Goal: Check status: Check status

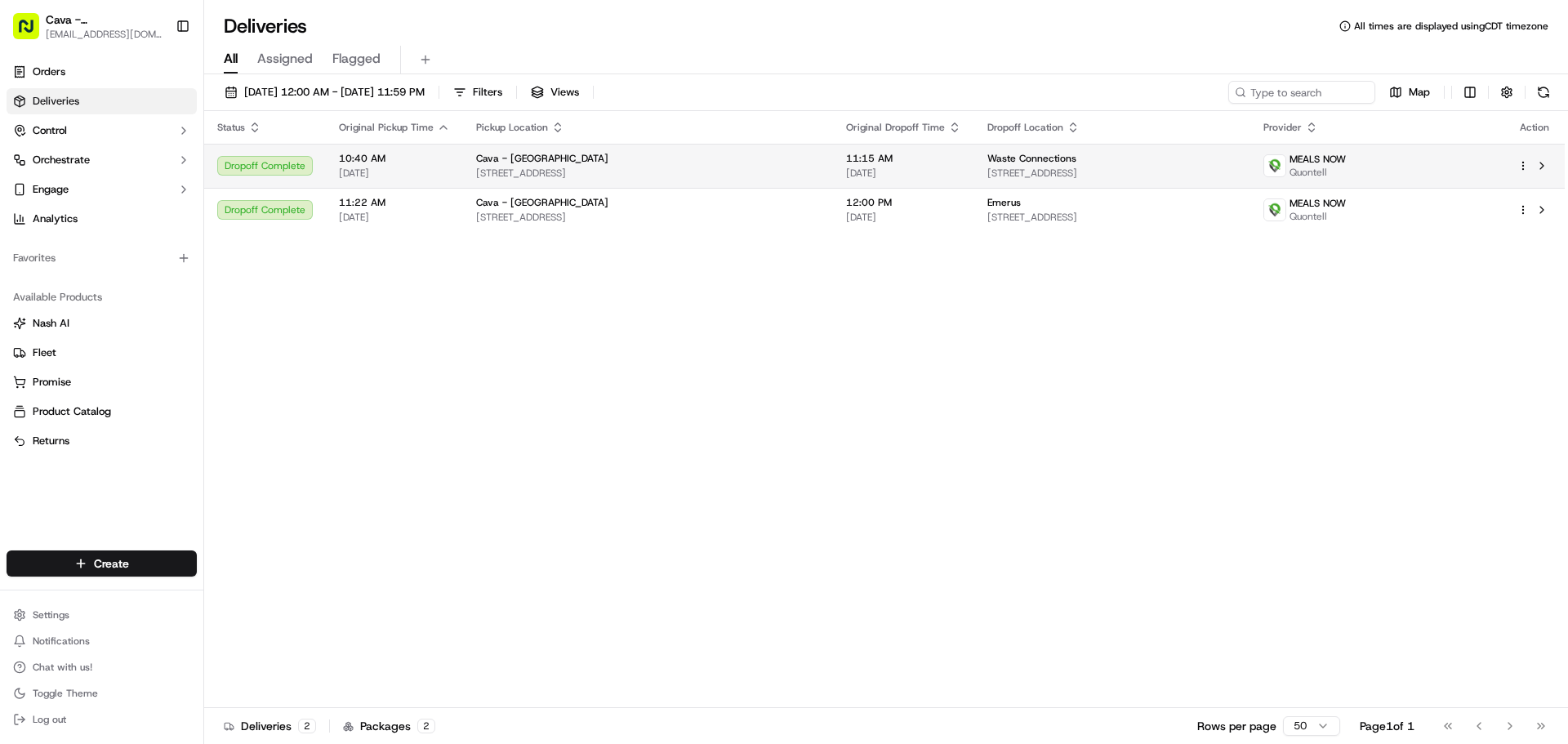
click at [382, 175] on span "[DATE]" at bounding box center [394, 172] width 111 height 13
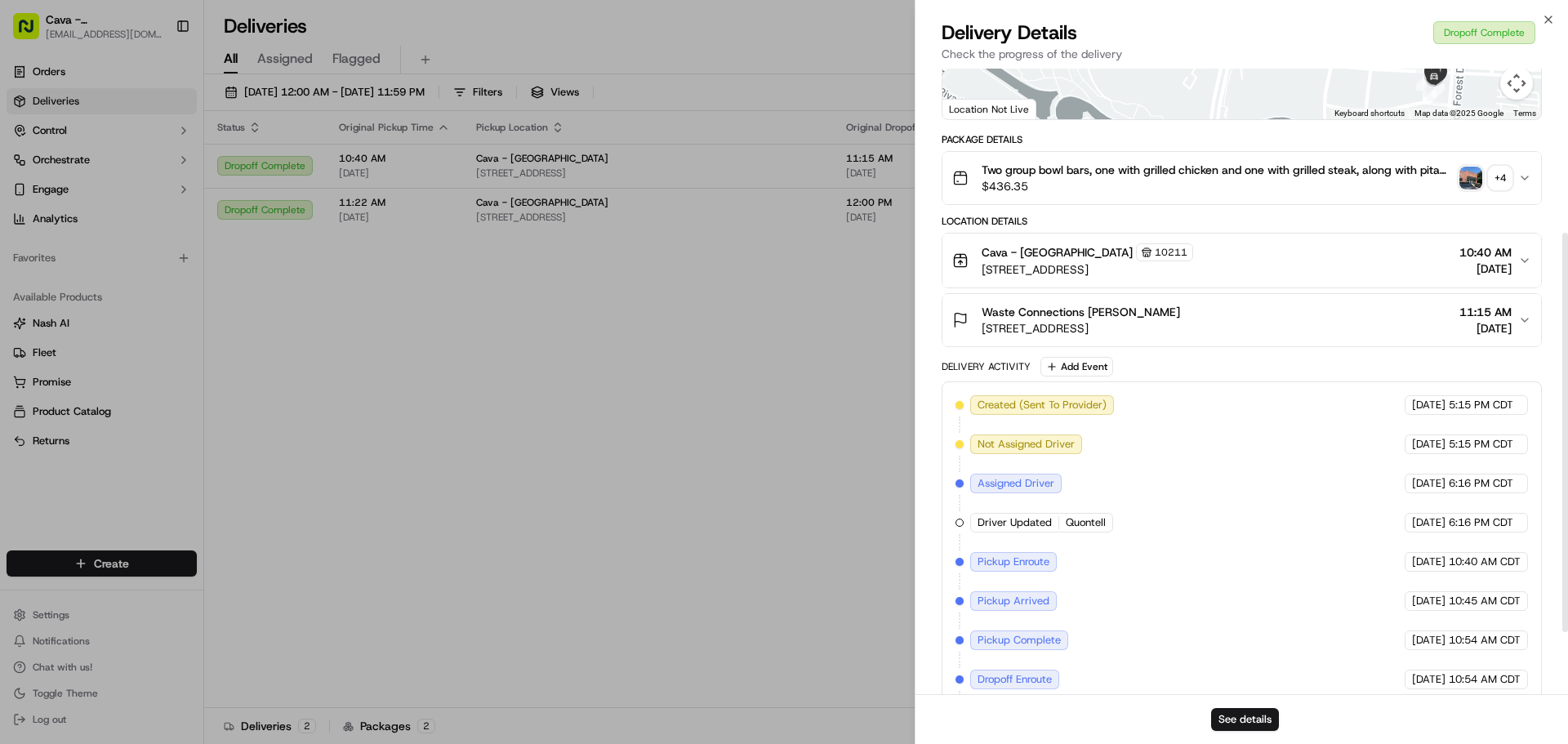
scroll to position [110, 0]
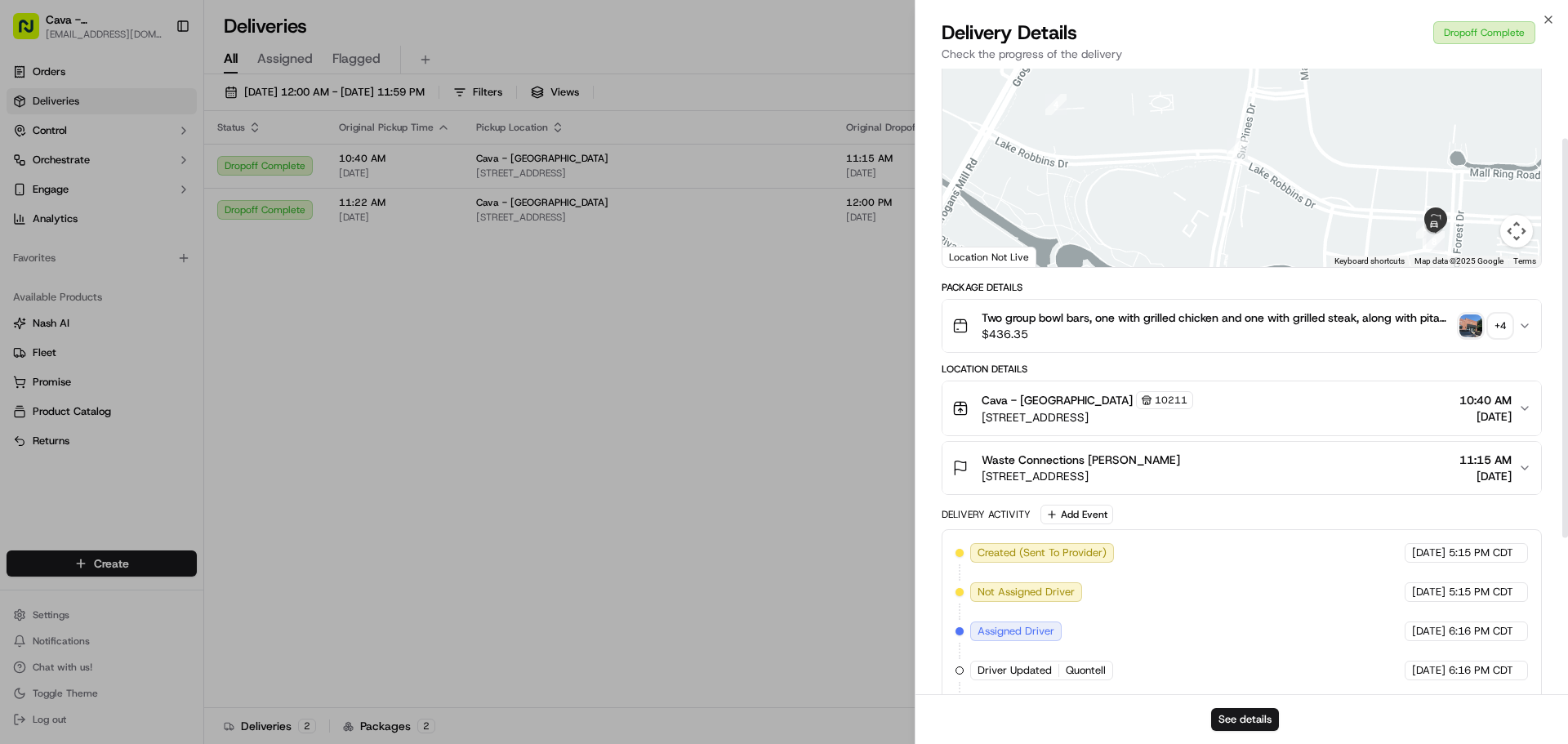
click at [1509, 333] on div "+ 4" at bounding box center [1500, 325] width 23 height 23
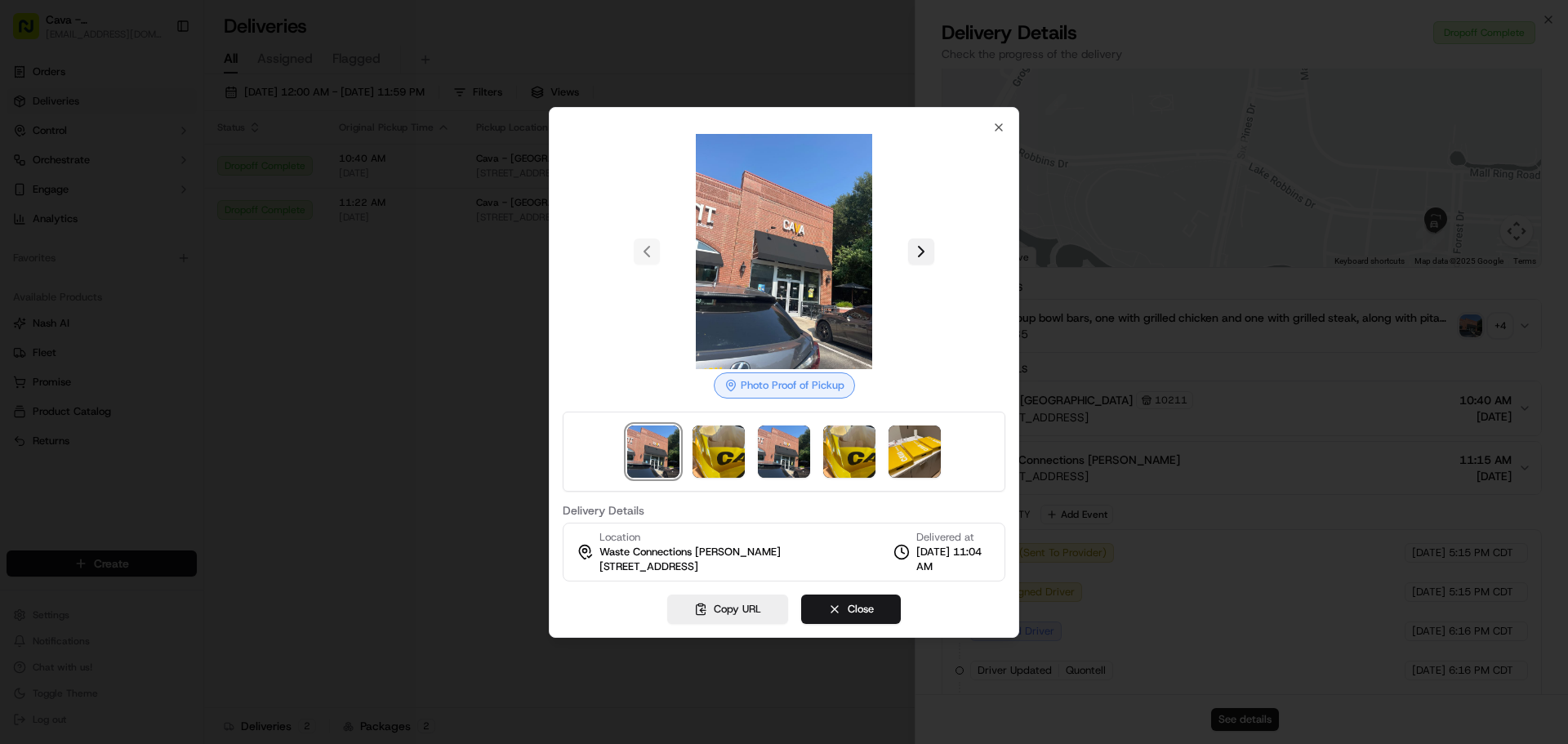
click at [930, 243] on button at bounding box center [921, 251] width 26 height 26
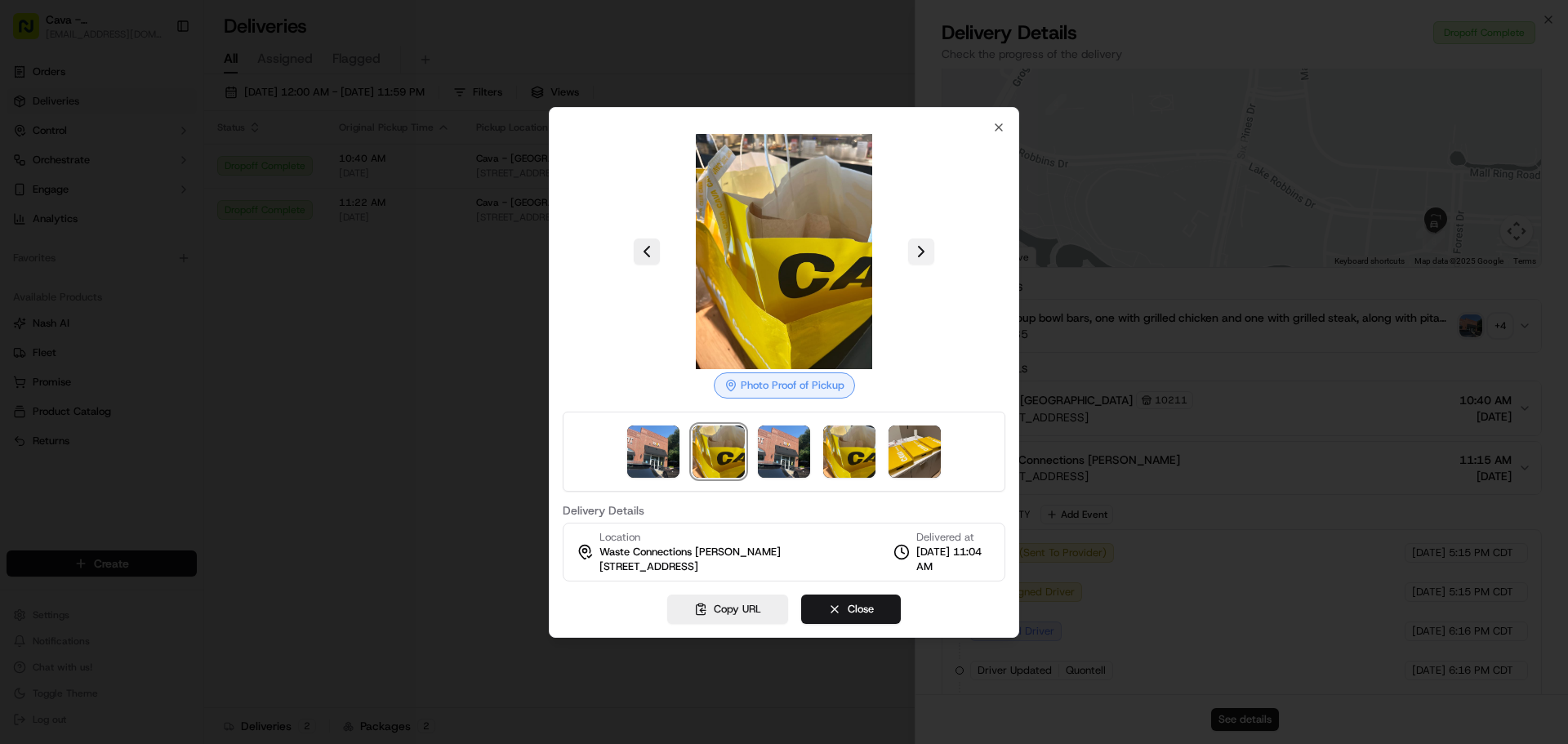
click at [930, 243] on button at bounding box center [921, 251] width 26 height 26
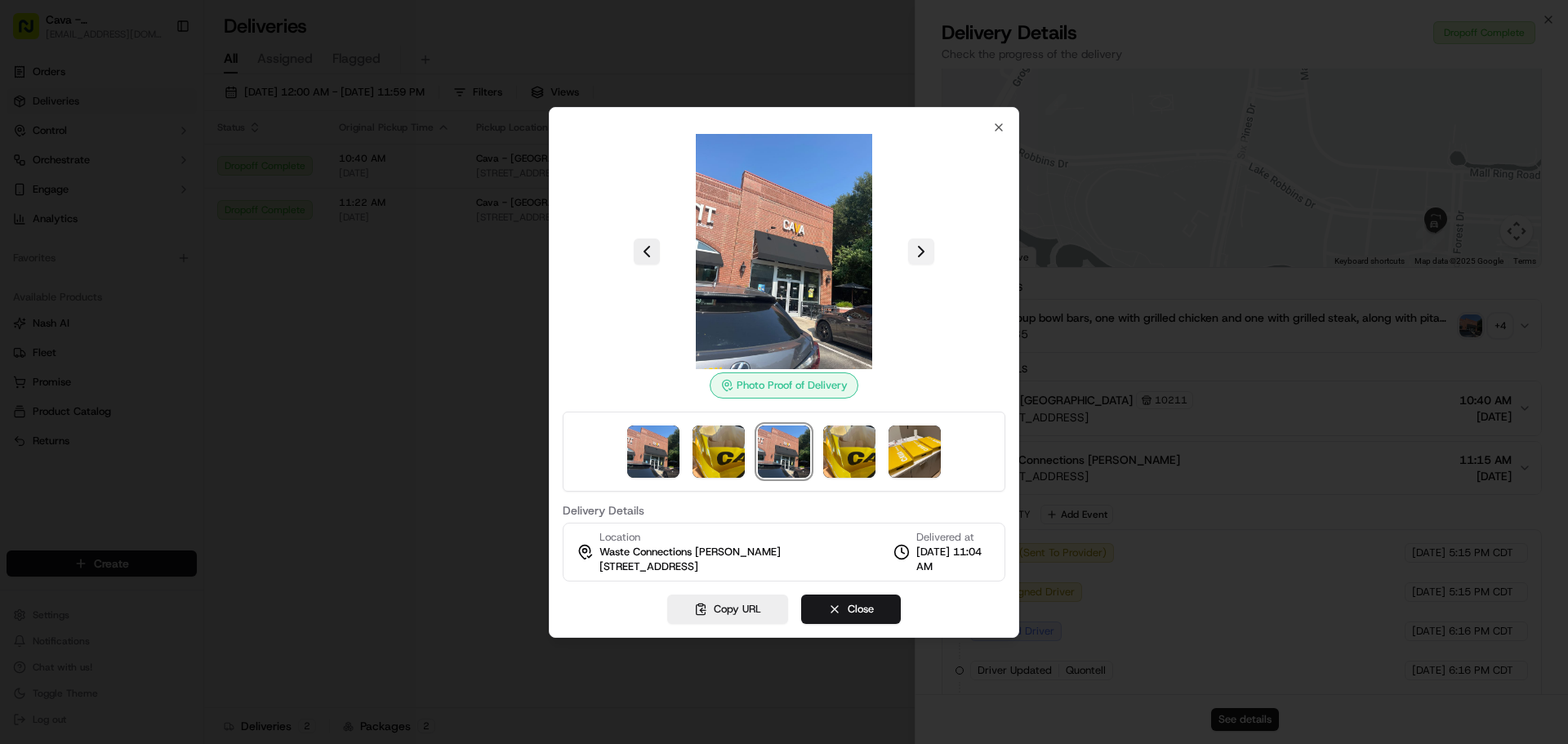
click at [930, 243] on button at bounding box center [921, 251] width 26 height 26
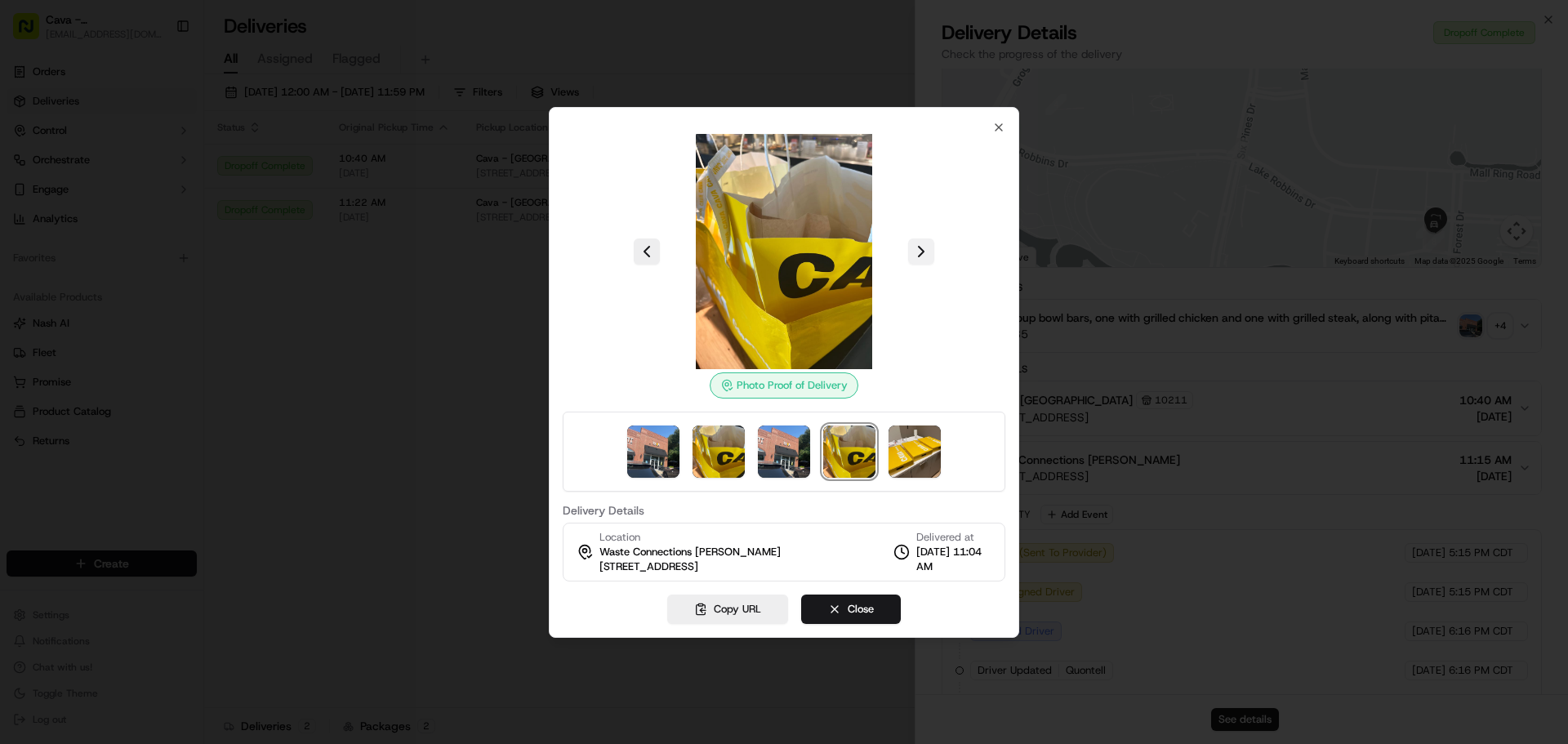
click at [930, 243] on button at bounding box center [921, 251] width 26 height 26
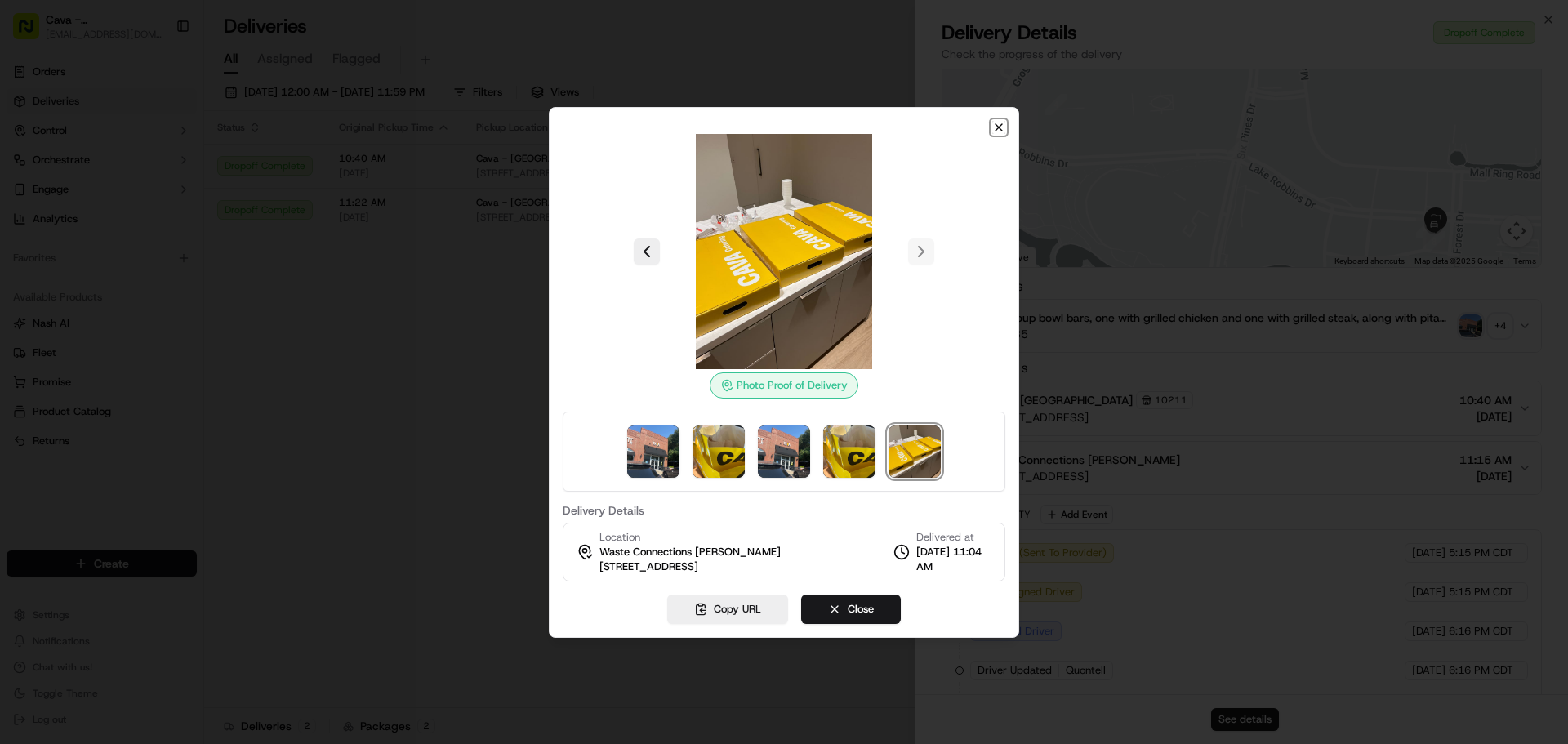
click at [992, 121] on icon "button" at bounding box center [998, 127] width 13 height 13
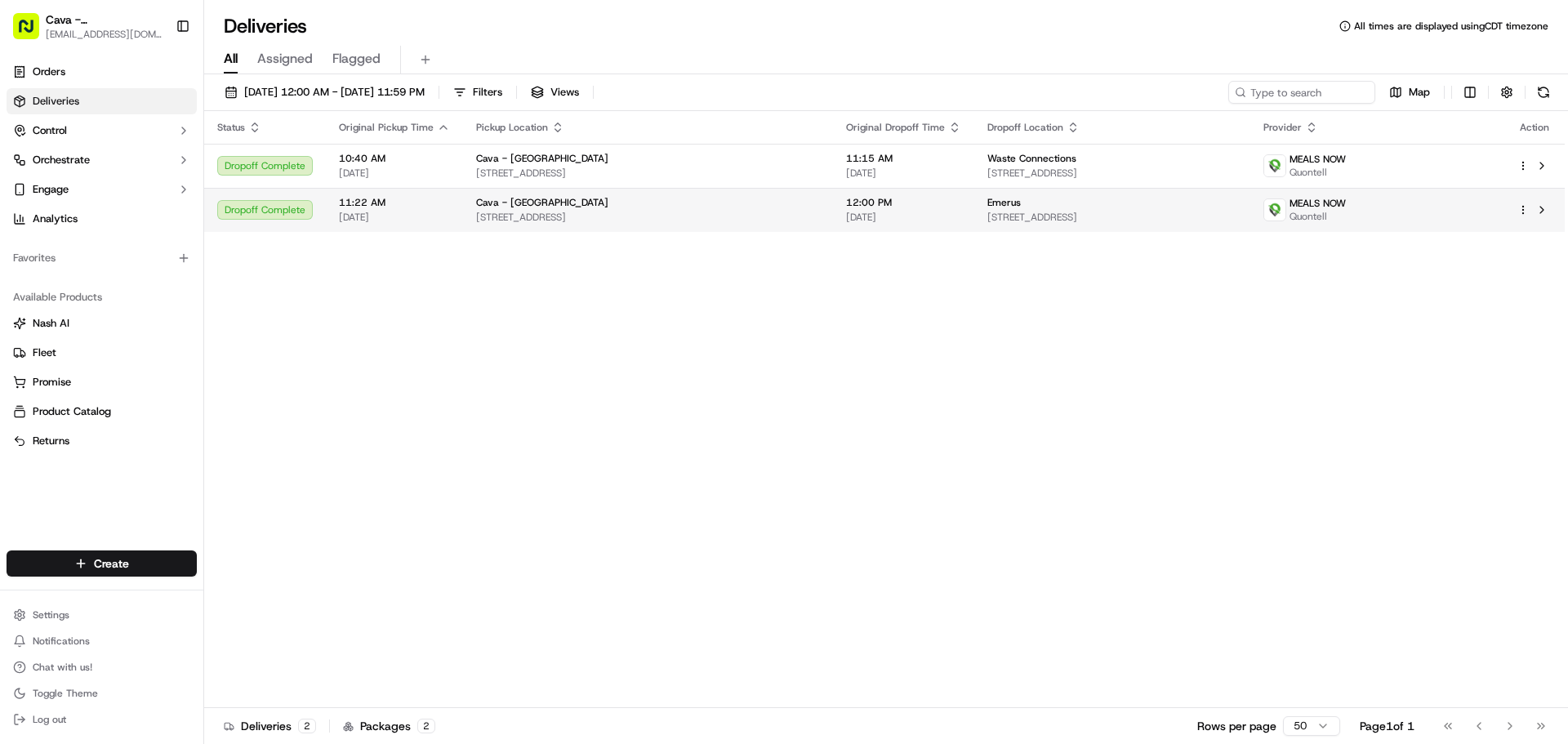
click at [430, 217] on span "[DATE]" at bounding box center [394, 217] width 111 height 13
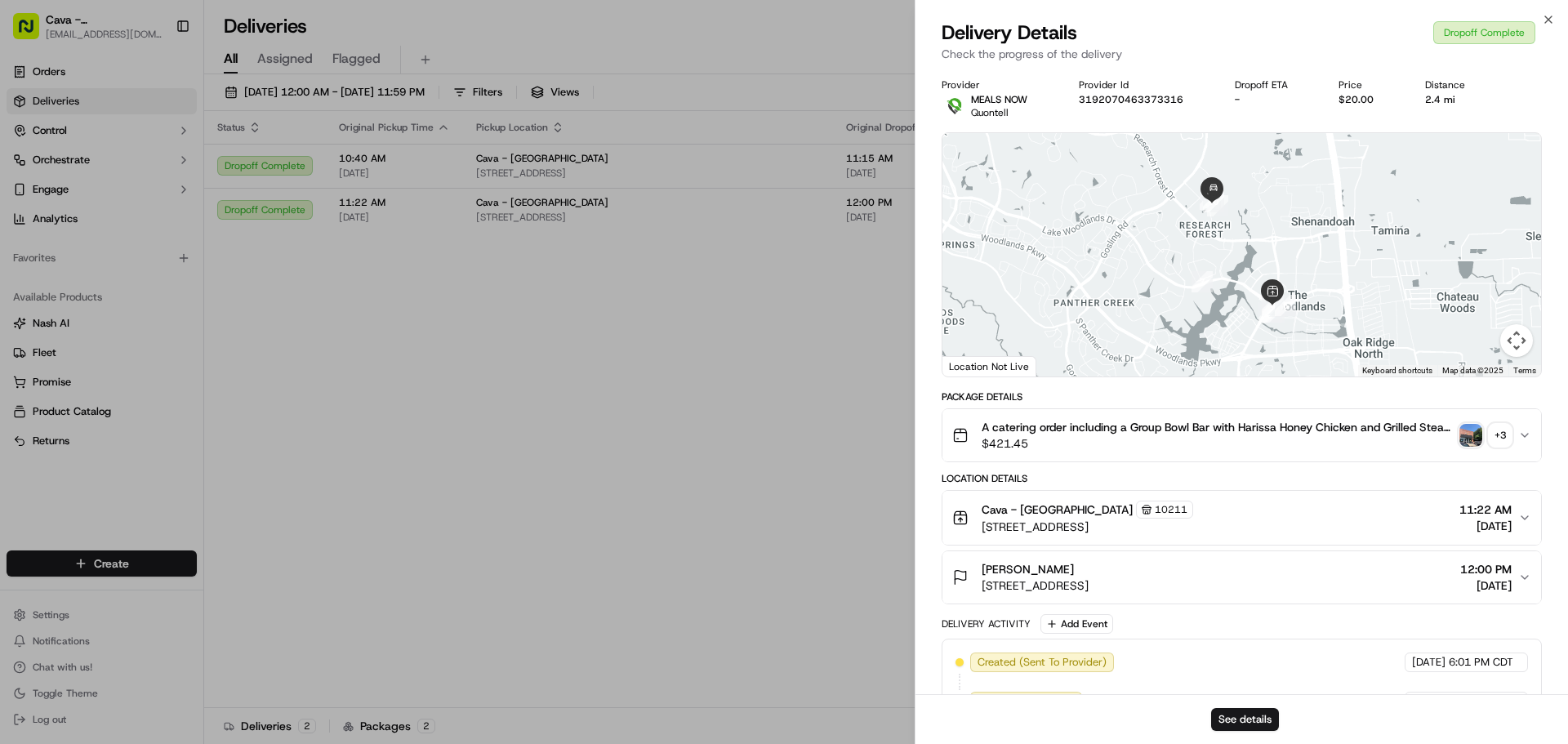
click at [1503, 431] on div "+ 3" at bounding box center [1500, 435] width 23 height 23
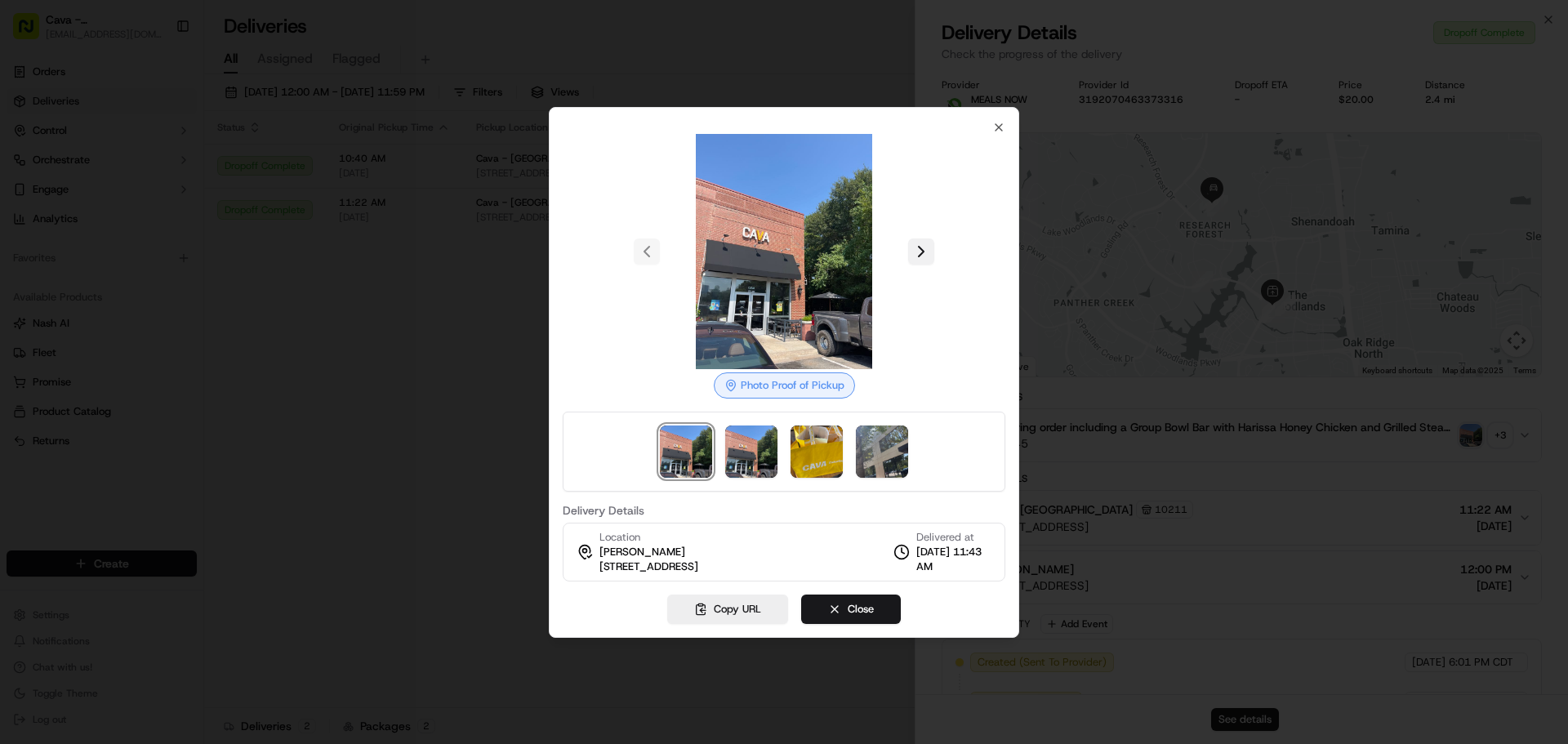
click at [928, 250] on button at bounding box center [921, 251] width 26 height 26
click at [927, 250] on button at bounding box center [921, 251] width 26 height 26
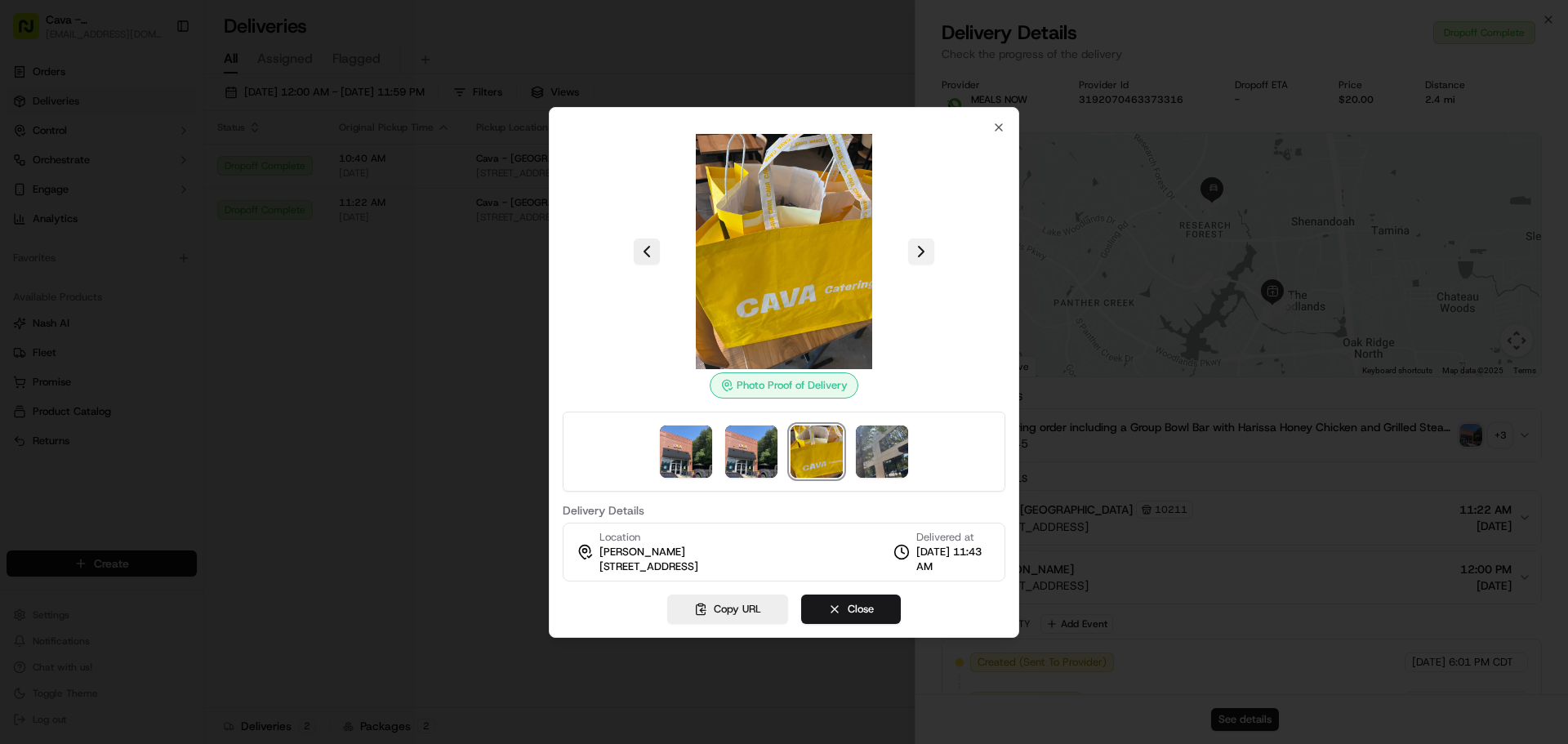
click at [927, 250] on button at bounding box center [921, 251] width 26 height 26
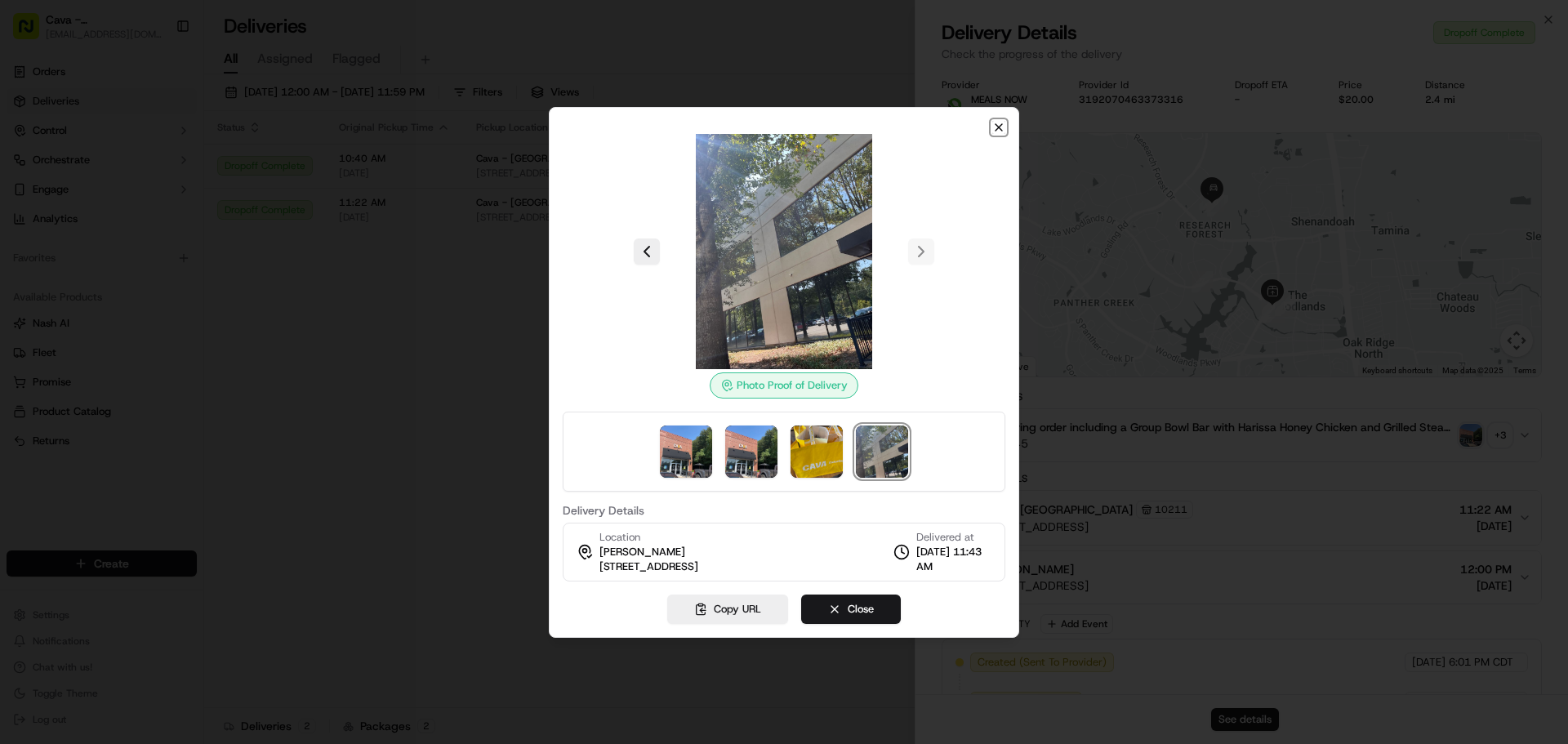
click at [994, 130] on icon "button" at bounding box center [998, 127] width 13 height 13
